Goal: Navigation & Orientation: Find specific page/section

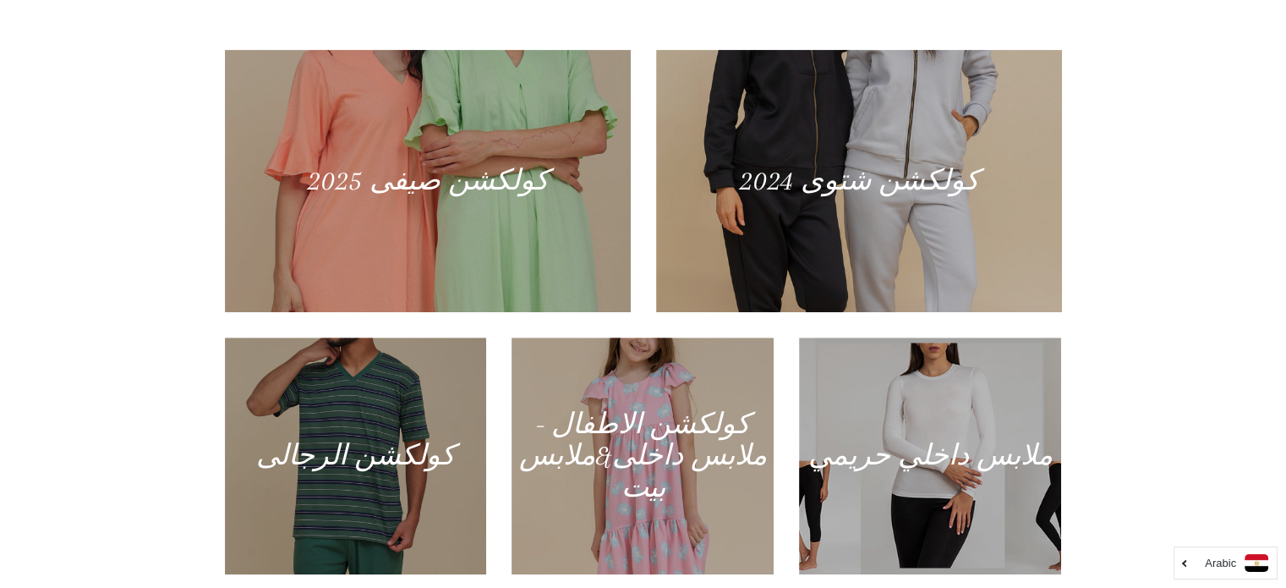
scroll to position [726, 0]
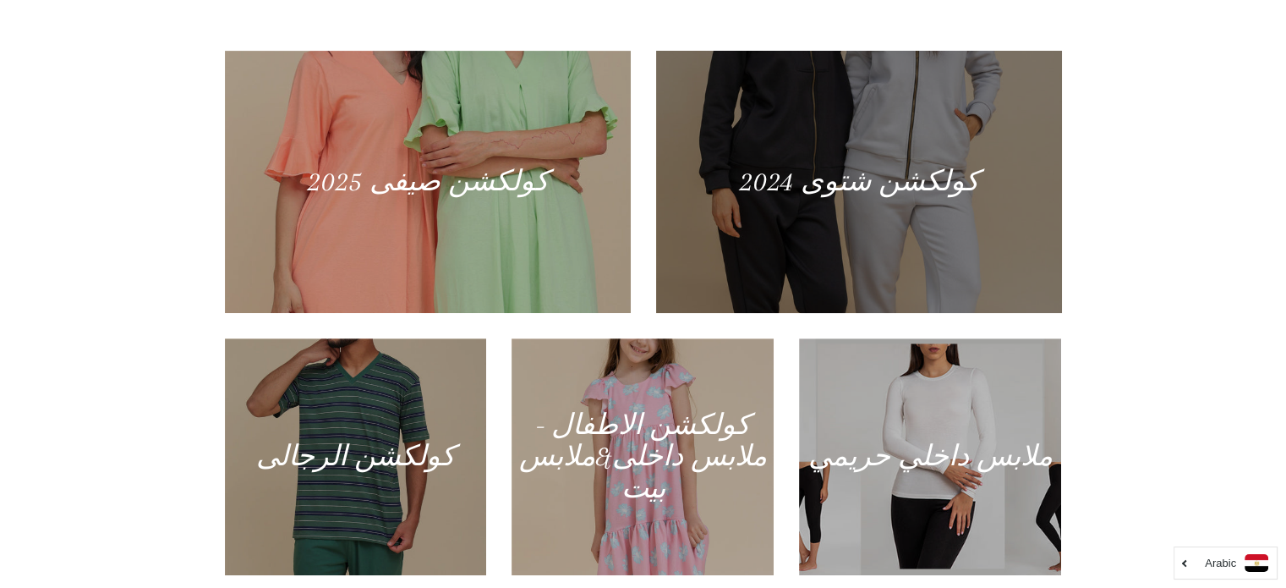
click at [951, 222] on div at bounding box center [859, 182] width 418 height 270
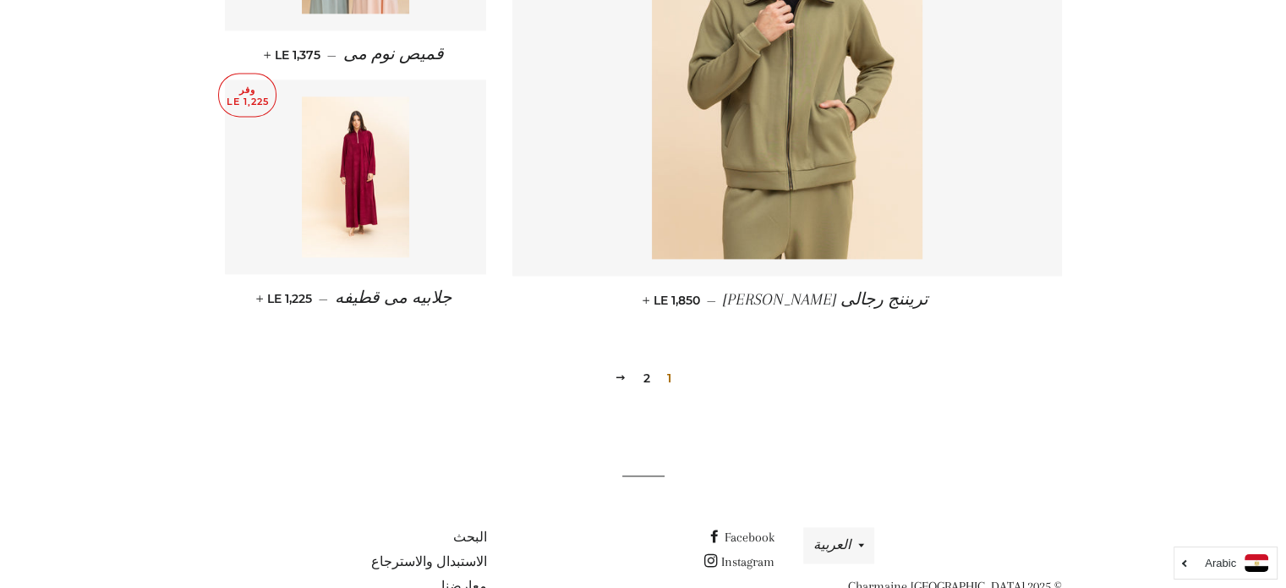
scroll to position [2355, 0]
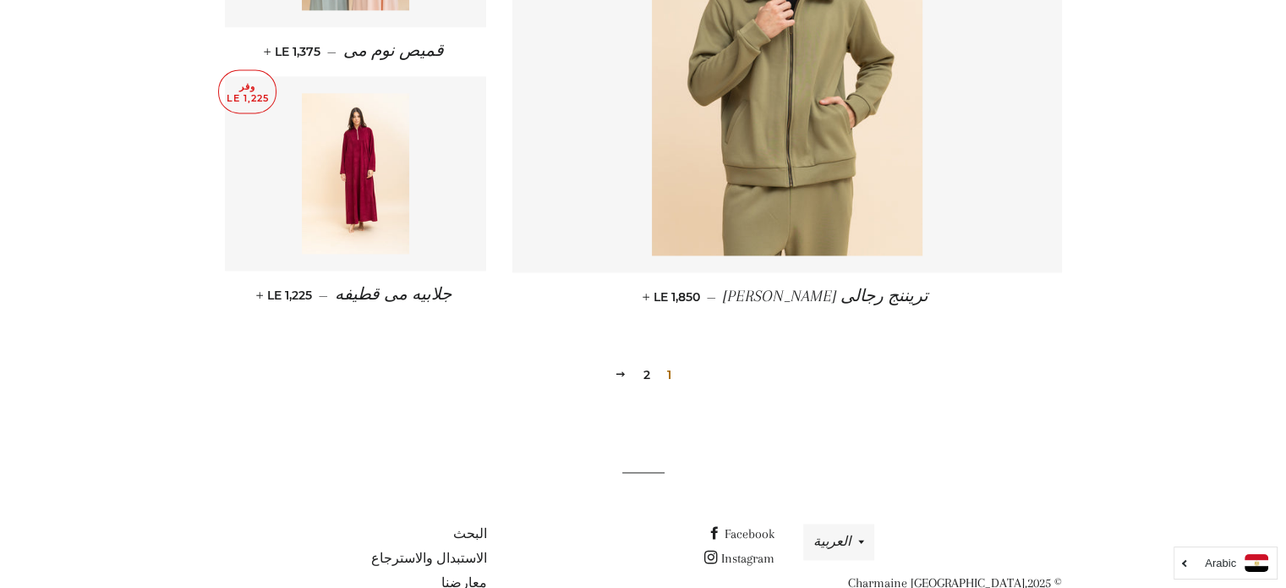
click at [647, 365] on link "2" at bounding box center [647, 374] width 20 height 25
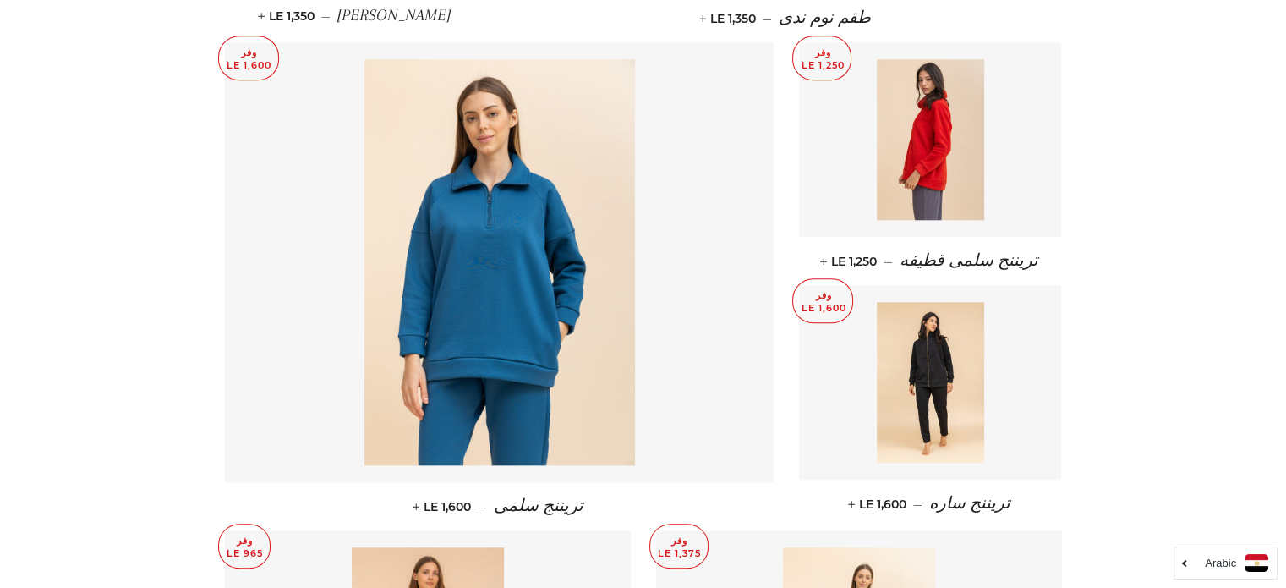
scroll to position [1644, 0]
